Goal: Navigation & Orientation: Find specific page/section

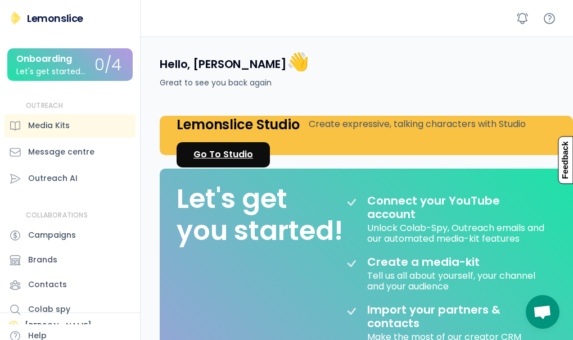
click at [233, 150] on div "Go To Studio" at bounding box center [223, 154] width 60 height 13
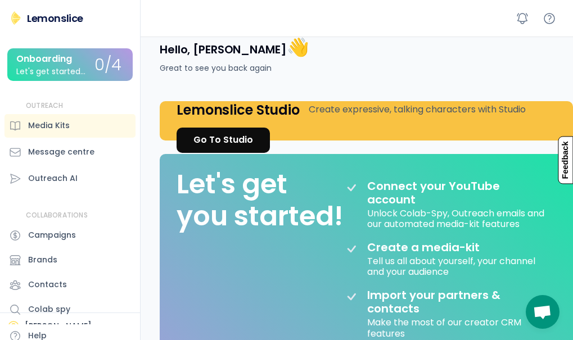
scroll to position [12, 0]
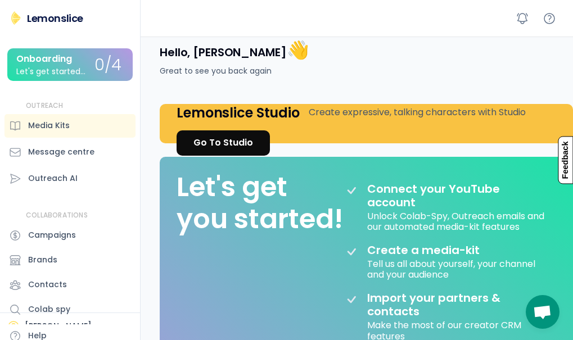
click at [51, 64] on div "Onboarding" at bounding box center [44, 59] width 56 height 10
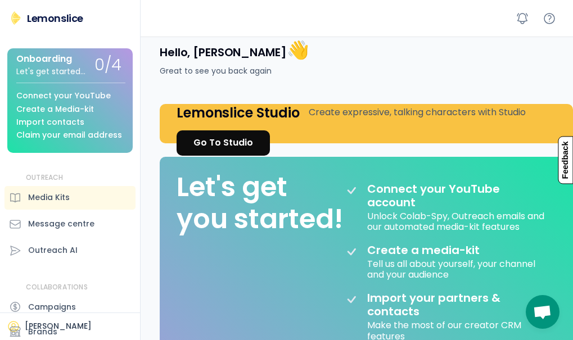
click at [36, 138] on div "Claim your email address" at bounding box center [69, 135] width 106 height 8
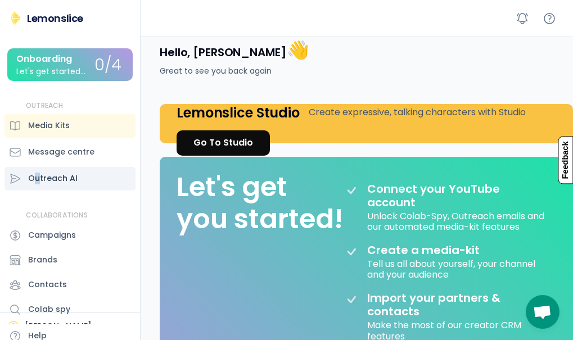
click at [39, 181] on div "Outreach AI" at bounding box center [52, 179] width 49 height 12
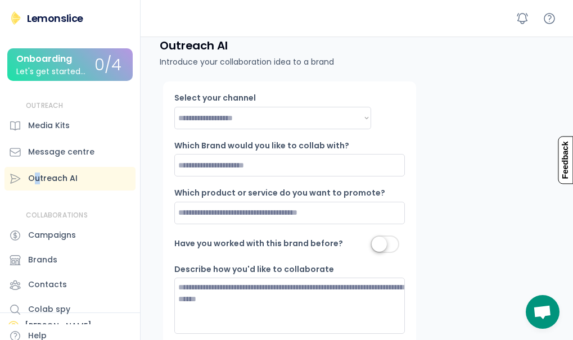
click at [39, 181] on div "Outreach AI" at bounding box center [52, 179] width 49 height 12
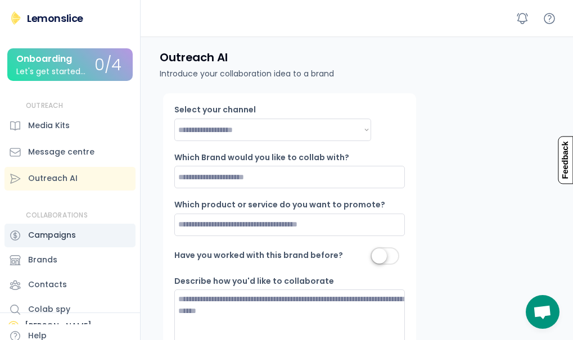
click at [35, 238] on div "Campaigns" at bounding box center [52, 235] width 48 height 12
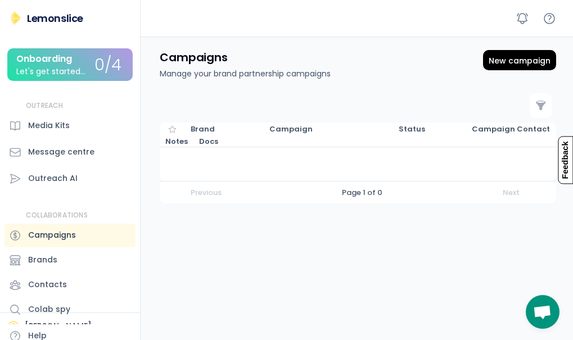
scroll to position [10, 0]
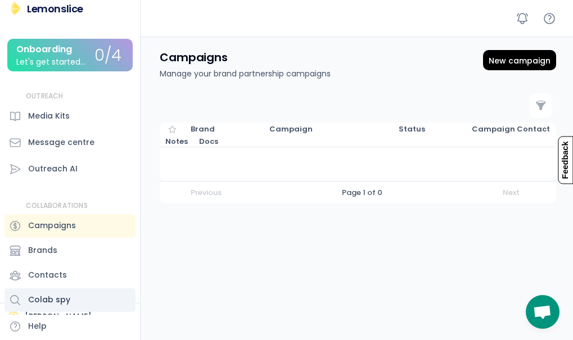
click at [40, 298] on div "Colab spy" at bounding box center [49, 300] width 42 height 12
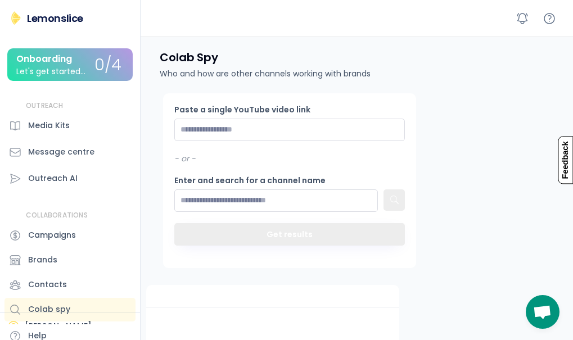
click at [19, 16] on img at bounding box center [15, 17] width 13 height 13
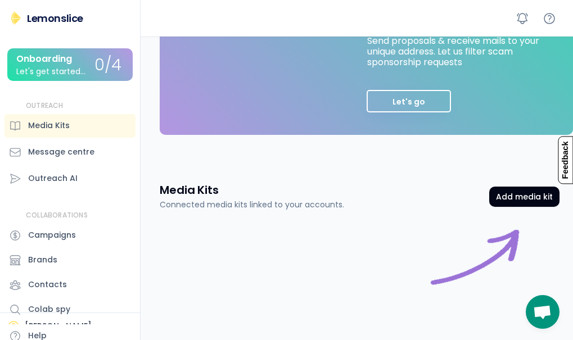
scroll to position [370, 0]
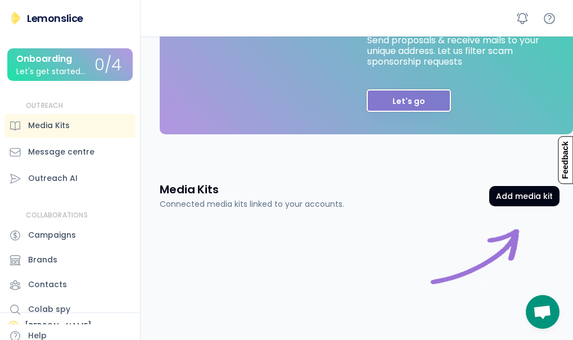
click at [417, 110] on button "Let's go" at bounding box center [409, 100] width 84 height 22
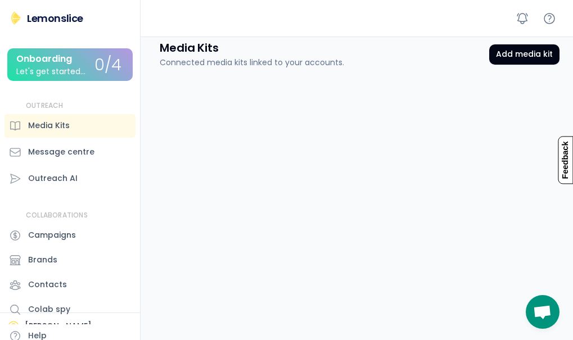
scroll to position [0, 0]
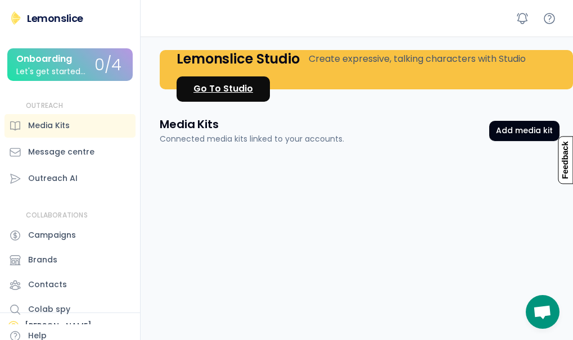
click at [224, 80] on link "Go To Studio" at bounding box center [223, 88] width 93 height 25
